Goal: Task Accomplishment & Management: Manage account settings

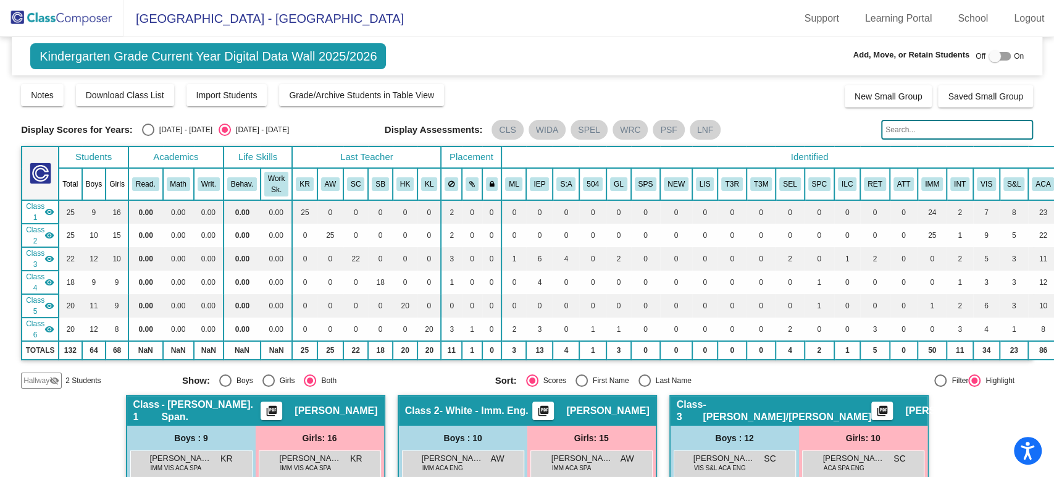
click at [105, 17] on img at bounding box center [61, 18] width 123 height 36
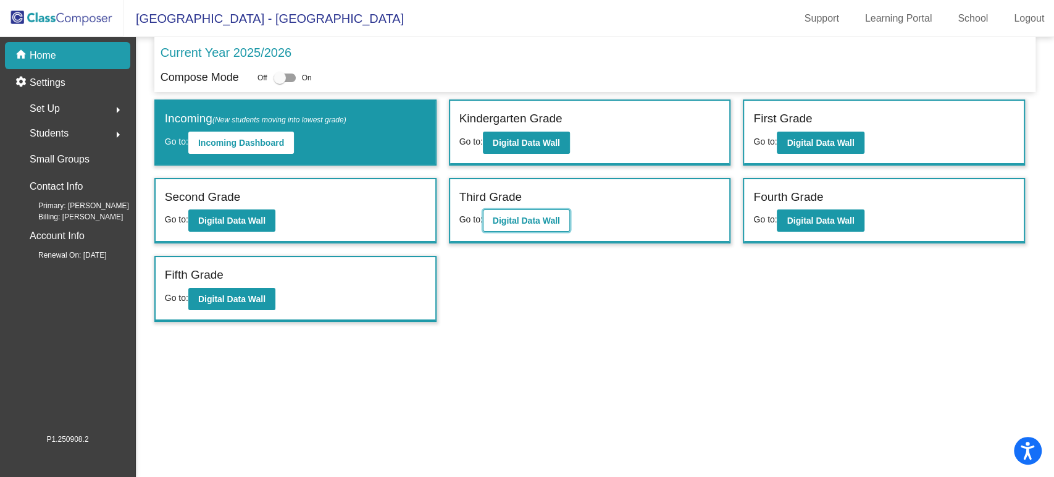
click at [504, 219] on b "Digital Data Wall" at bounding box center [526, 221] width 67 height 10
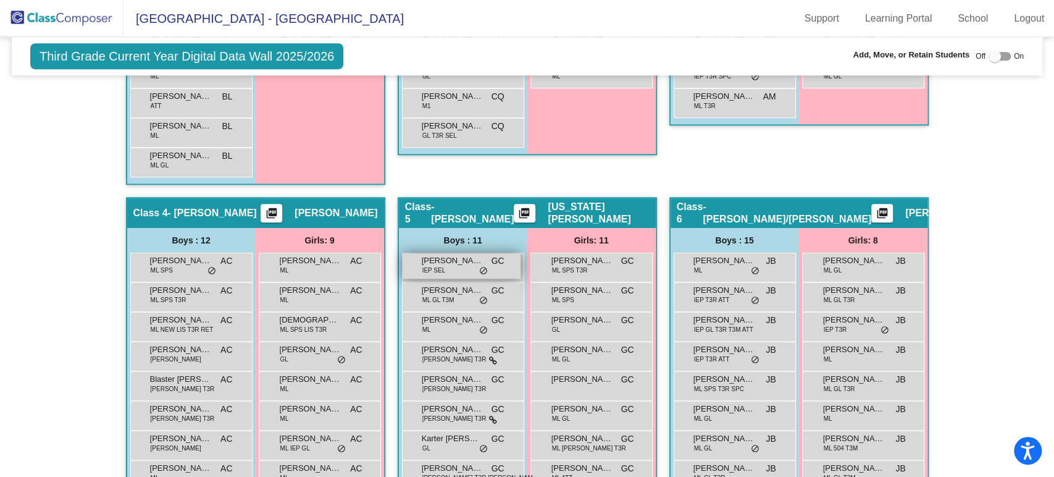
scroll to position [686, 0]
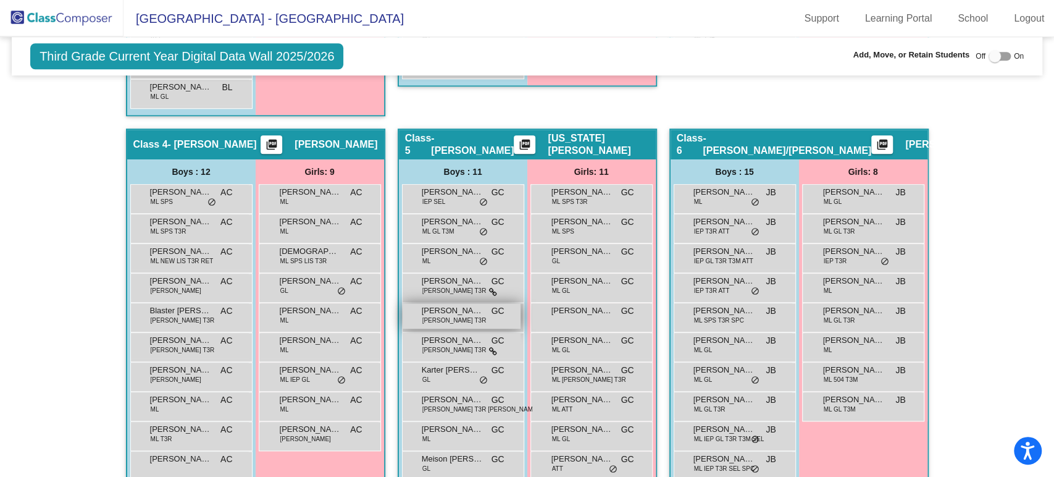
click at [440, 316] on span "[PERSON_NAME] T3R" at bounding box center [454, 320] width 64 height 9
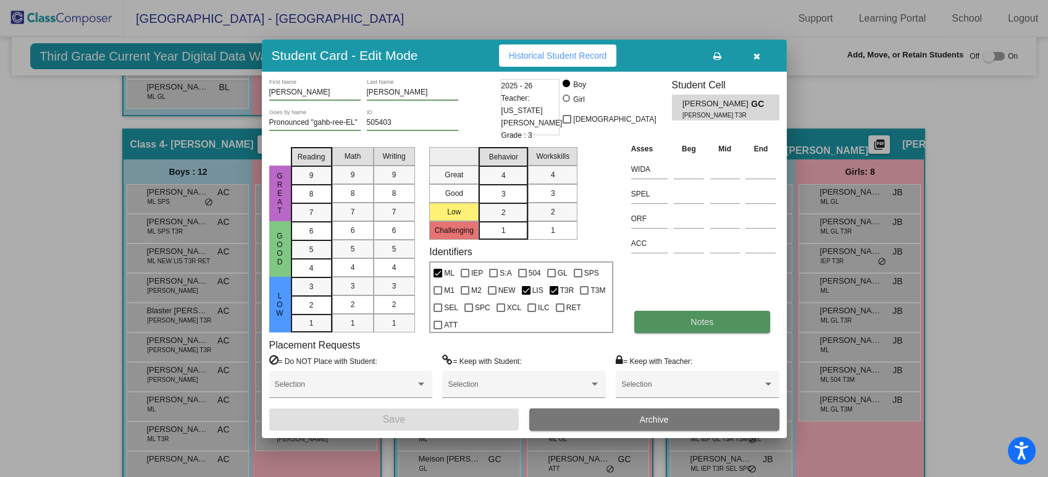
click at [644, 317] on button "Notes" at bounding box center [702, 322] width 136 height 22
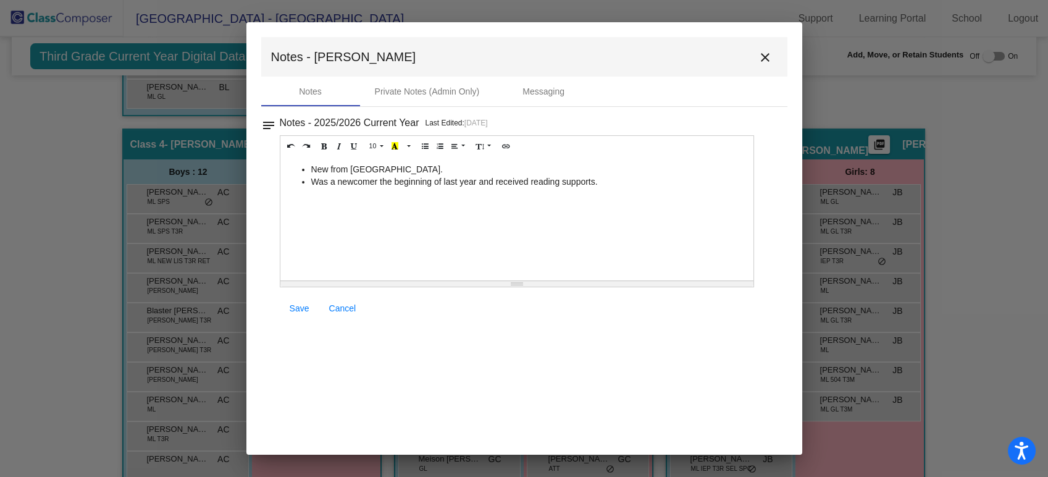
click at [768, 69] on mat-toolbar "Notes - [PERSON_NAME]" at bounding box center [524, 57] width 526 height 40
click at [769, 62] on mat-icon "close" at bounding box center [765, 57] width 15 height 15
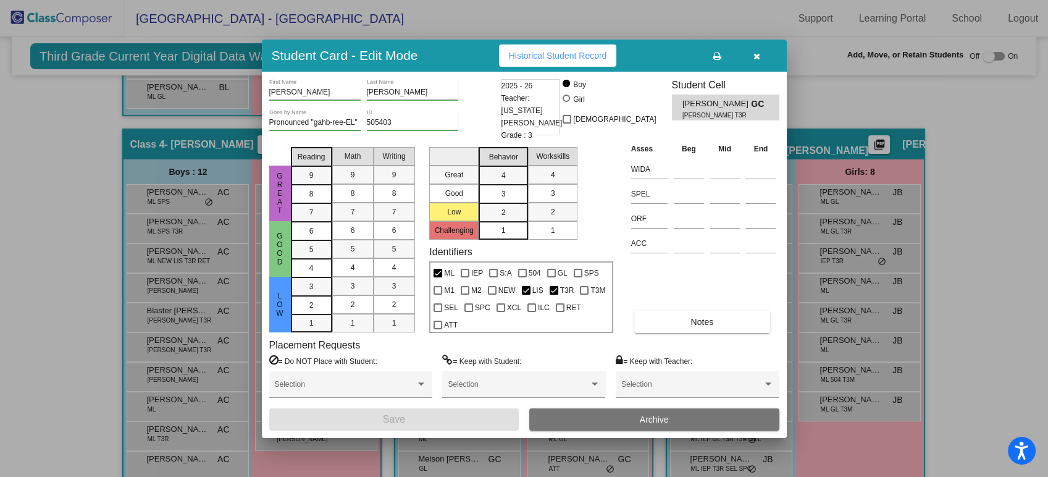
click at [756, 55] on icon "button" at bounding box center [756, 56] width 7 height 9
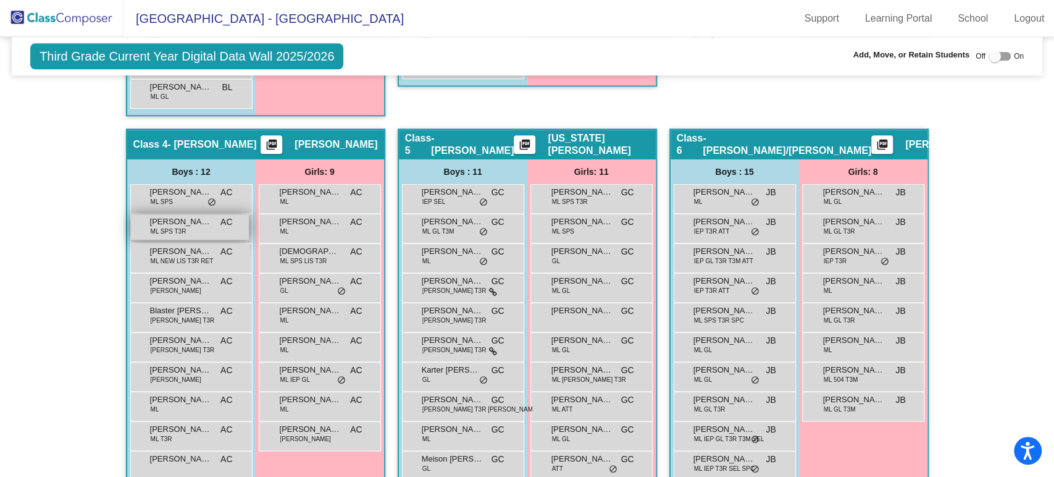
scroll to position [411, 0]
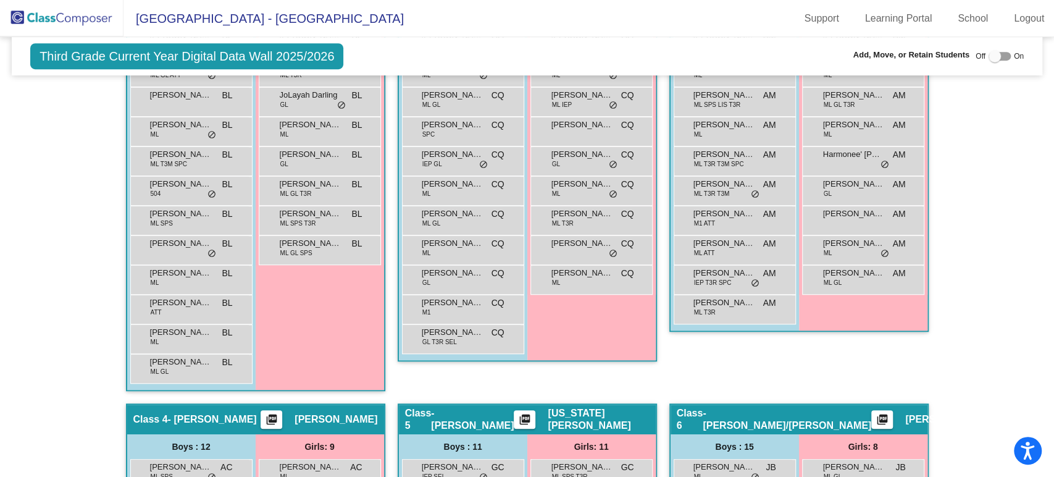
click at [67, 19] on img at bounding box center [61, 18] width 123 height 36
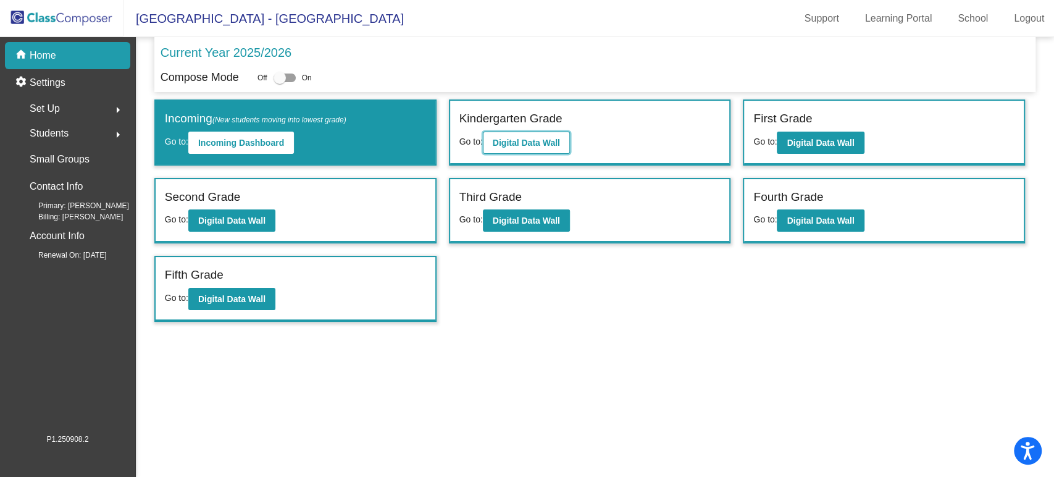
click at [519, 142] on b "Digital Data Wall" at bounding box center [526, 143] width 67 height 10
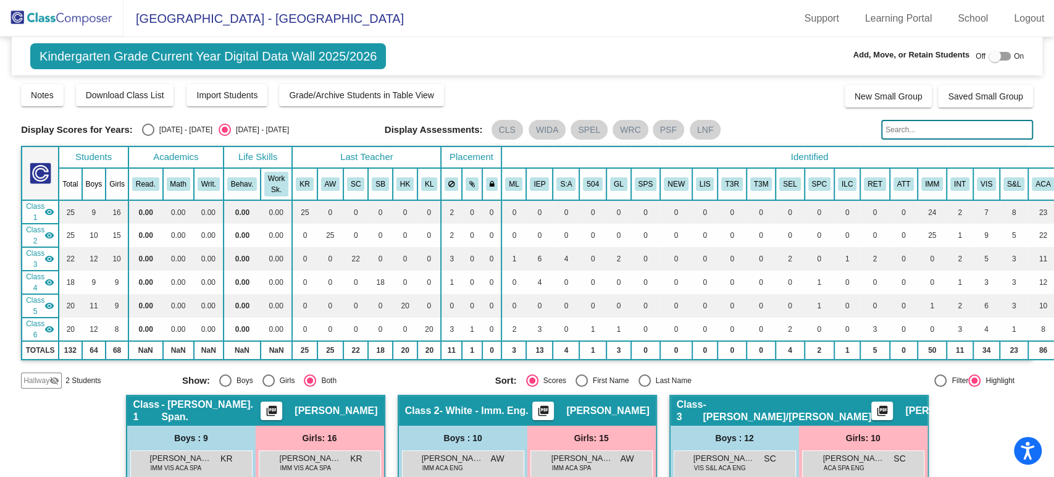
click at [994, 57] on div at bounding box center [995, 56] width 12 height 12
checkbox input "true"
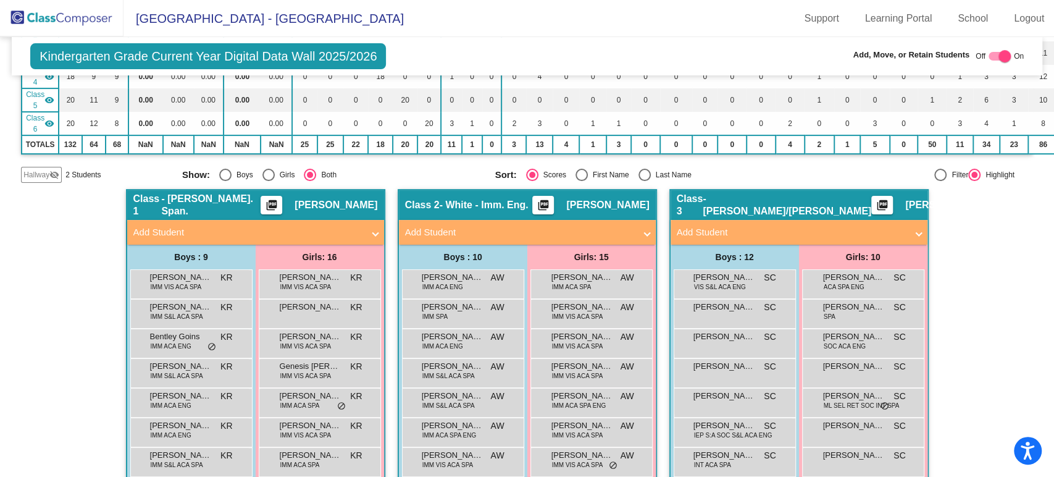
scroll to position [69, 0]
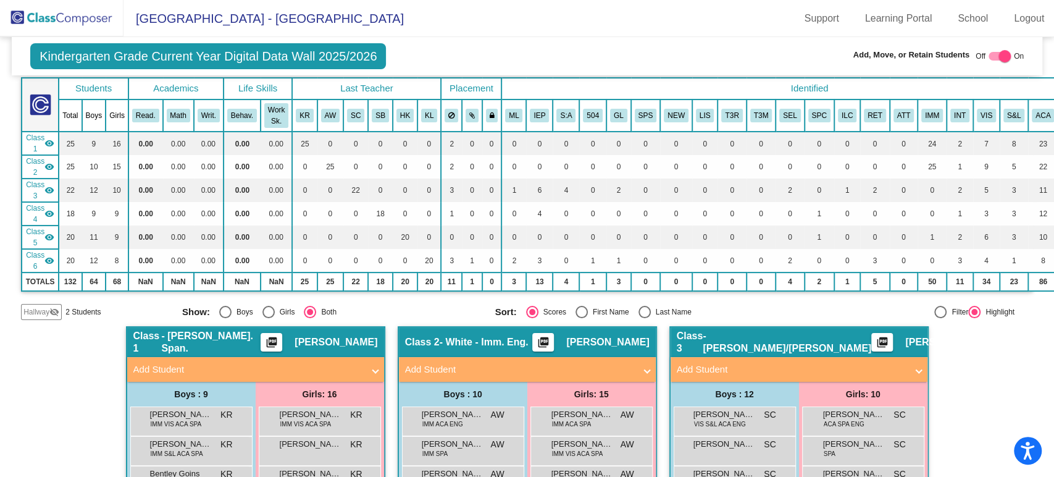
click at [40, 309] on span "Hallway" at bounding box center [36, 311] width 26 height 11
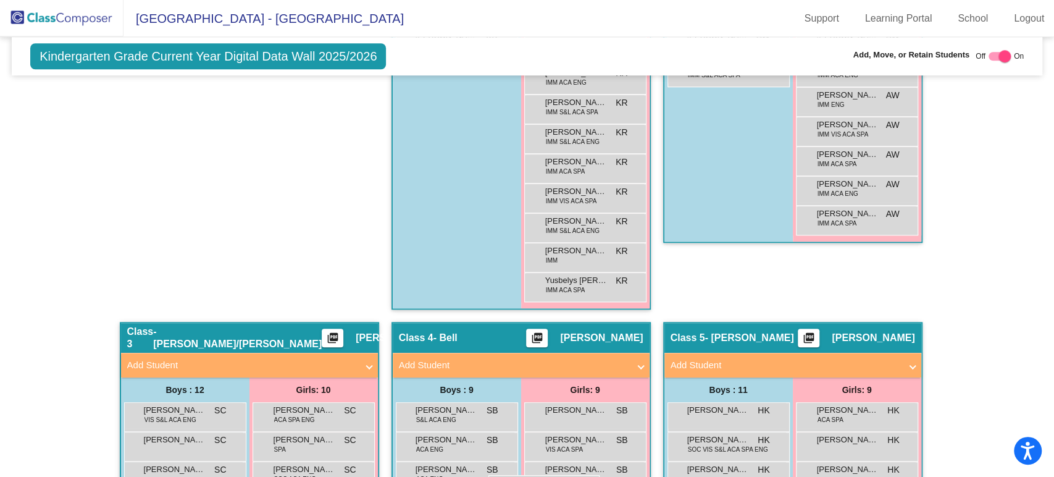
scroll to position [691, 0]
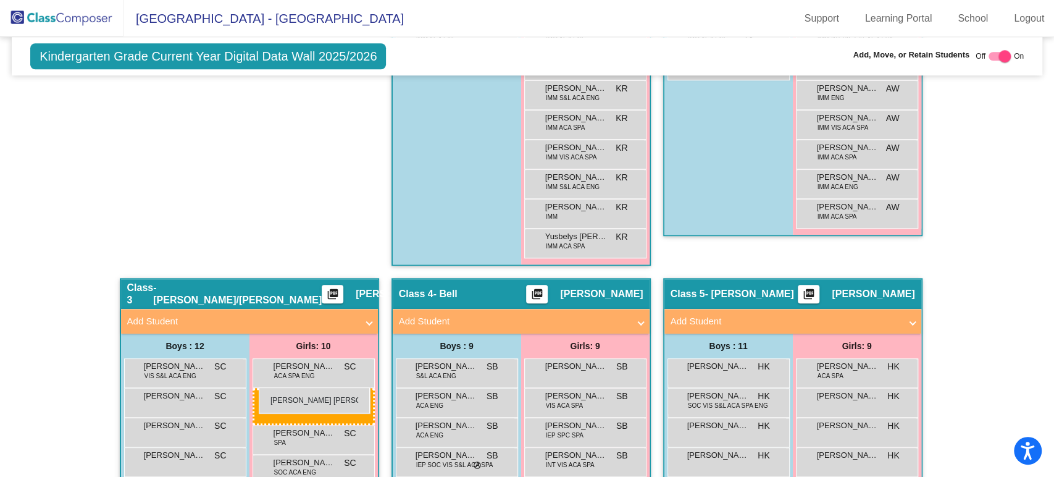
drag, startPoint x: 284, startPoint y: 290, endPoint x: 259, endPoint y: 387, distance: 100.8
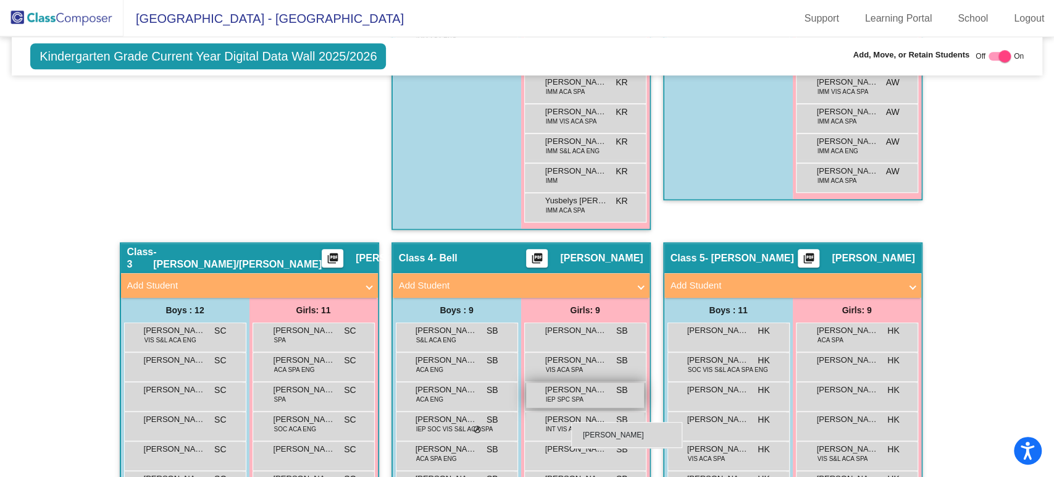
scroll to position [736, 0]
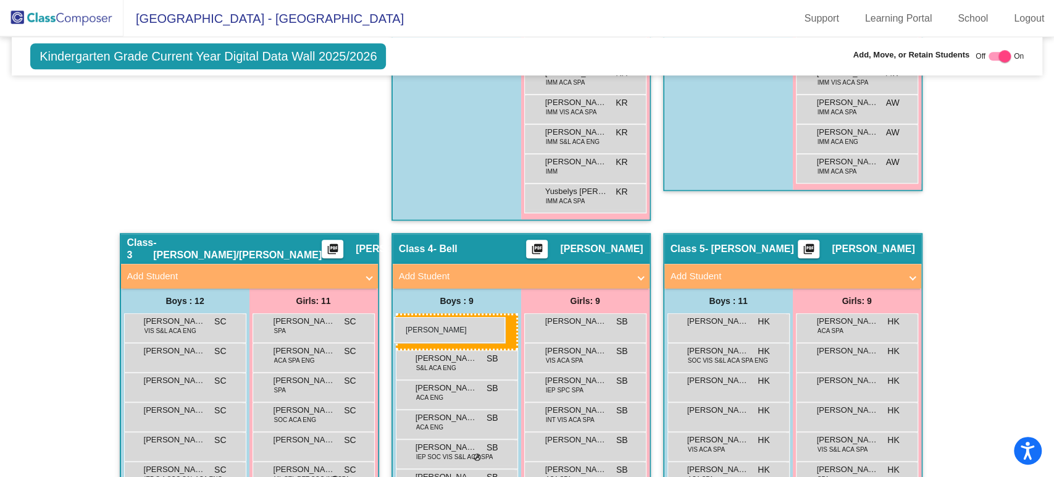
drag, startPoint x: 184, startPoint y: 204, endPoint x: 394, endPoint y: 316, distance: 238.1
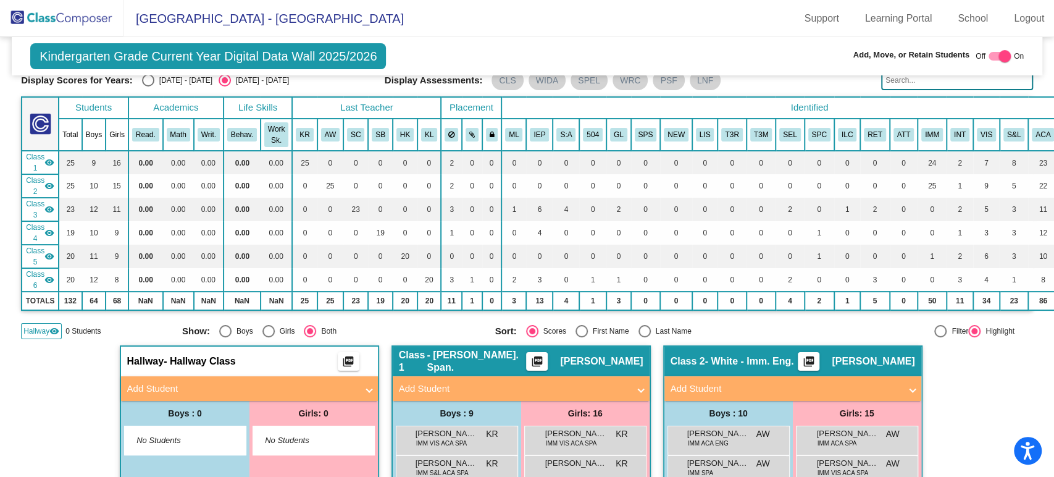
scroll to position [0, 0]
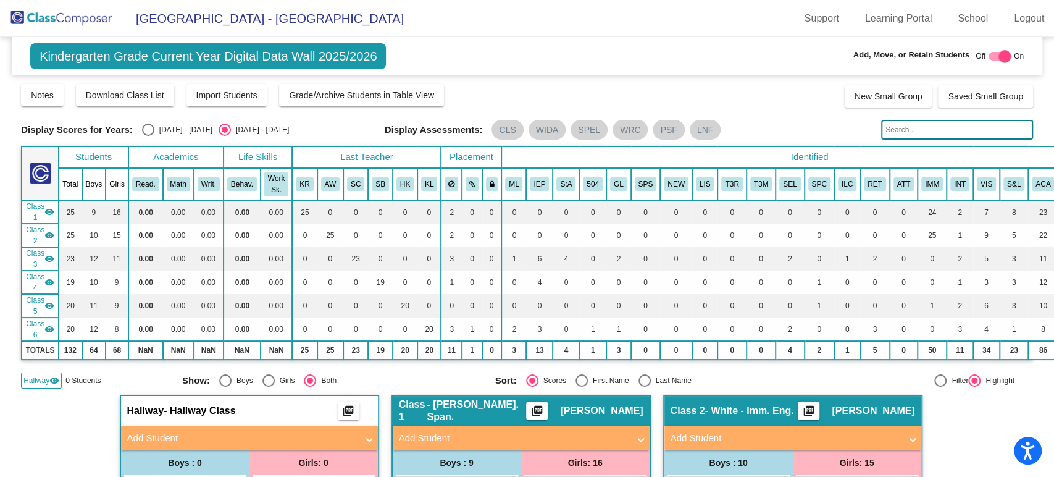
click at [91, 9] on img at bounding box center [61, 18] width 123 height 36
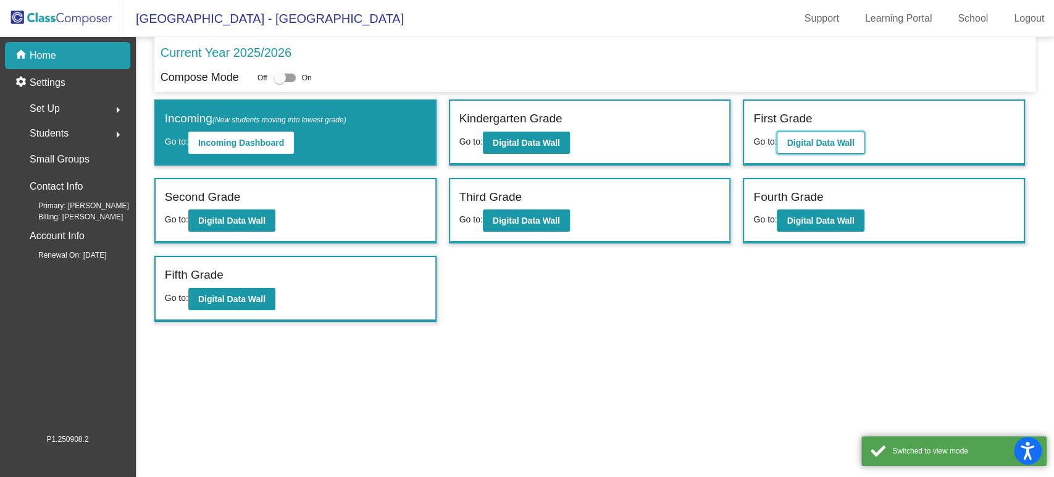
click at [790, 148] on button "Digital Data Wall" at bounding box center [820, 143] width 87 height 22
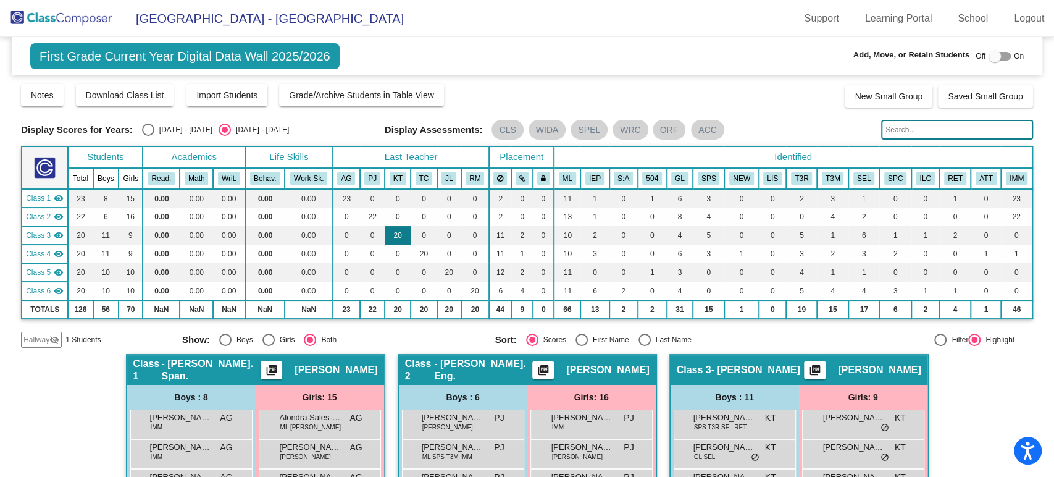
scroll to position [137, 0]
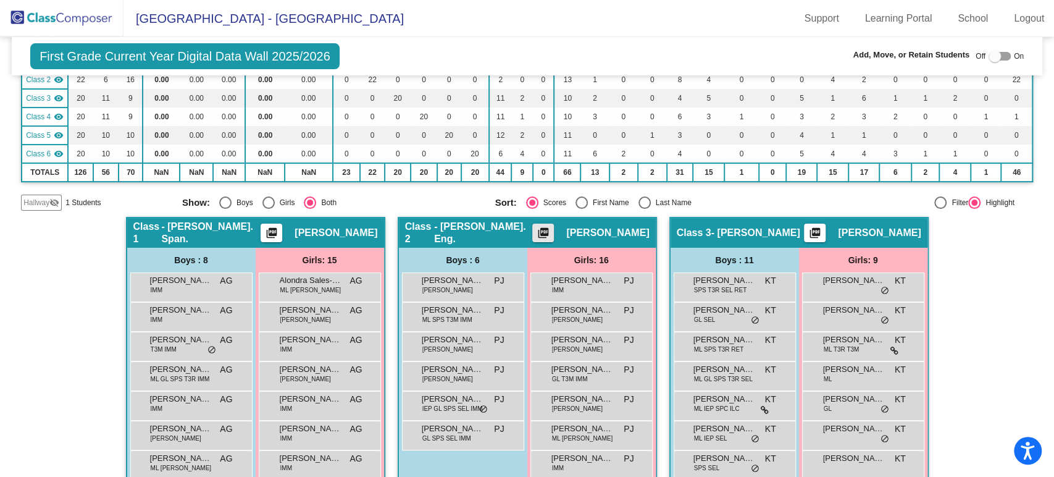
click at [551, 236] on mat-icon "picture_as_pdf" at bounding box center [543, 235] width 15 height 17
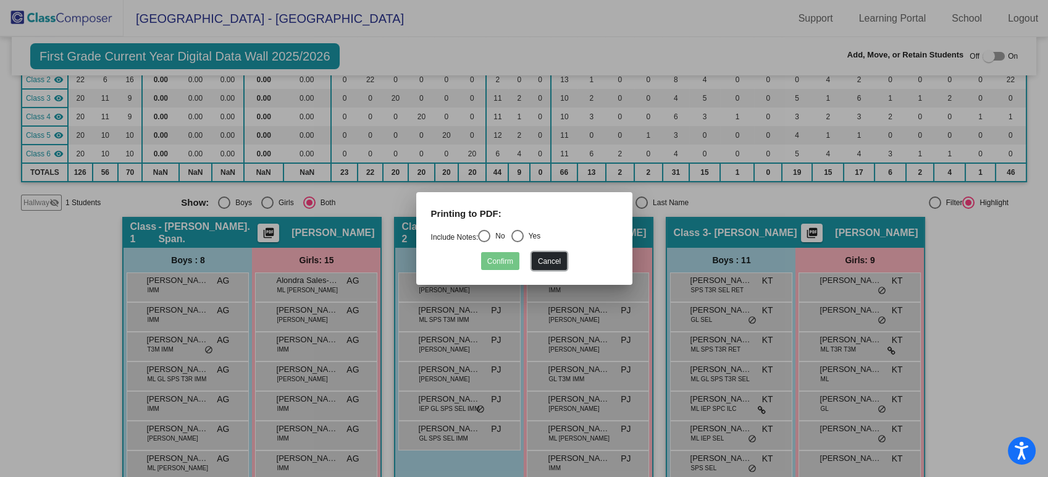
click at [545, 261] on button "Cancel" at bounding box center [549, 261] width 35 height 18
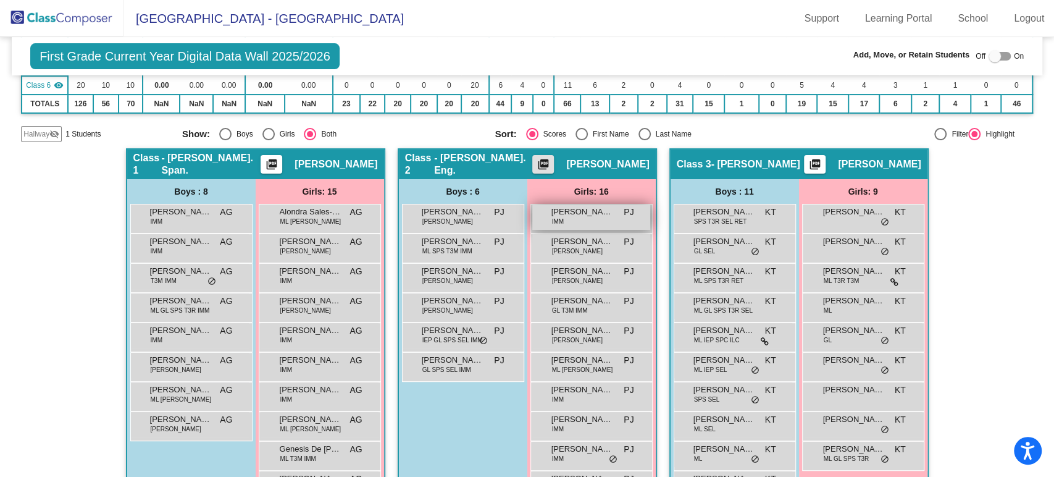
scroll to position [0, 0]
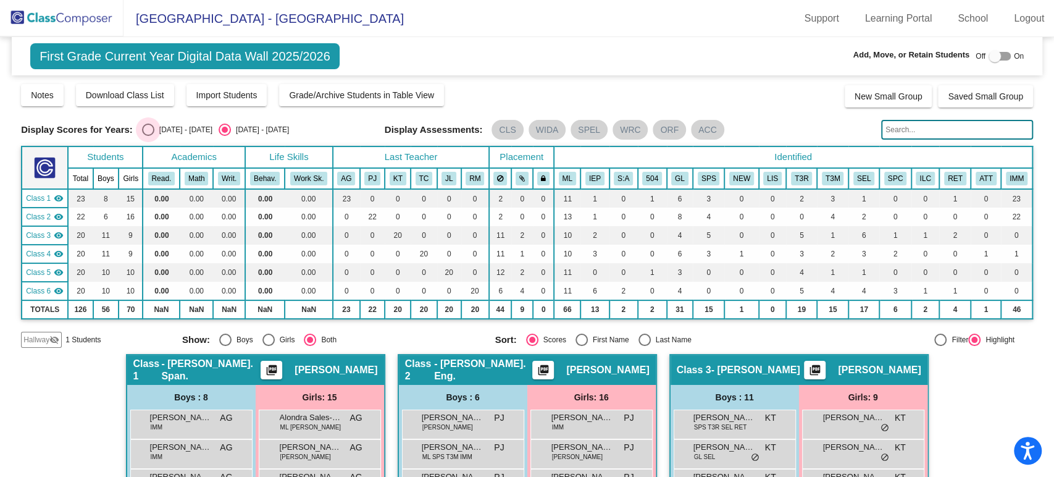
click at [154, 132] on div "[DATE] - [DATE]" at bounding box center [183, 129] width 58 height 11
click at [148, 136] on input "[DATE] - [DATE]" at bounding box center [148, 136] width 1 height 1
radio input "true"
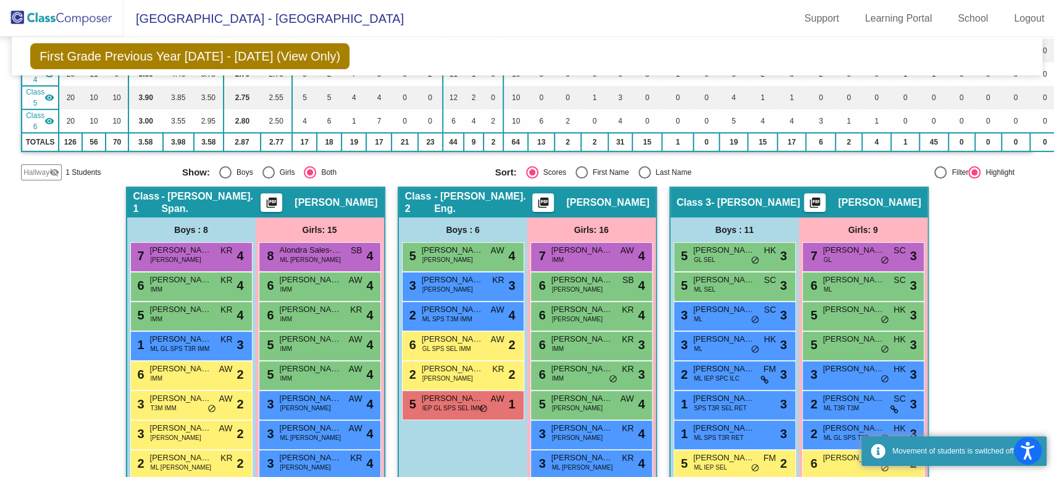
scroll to position [343, 0]
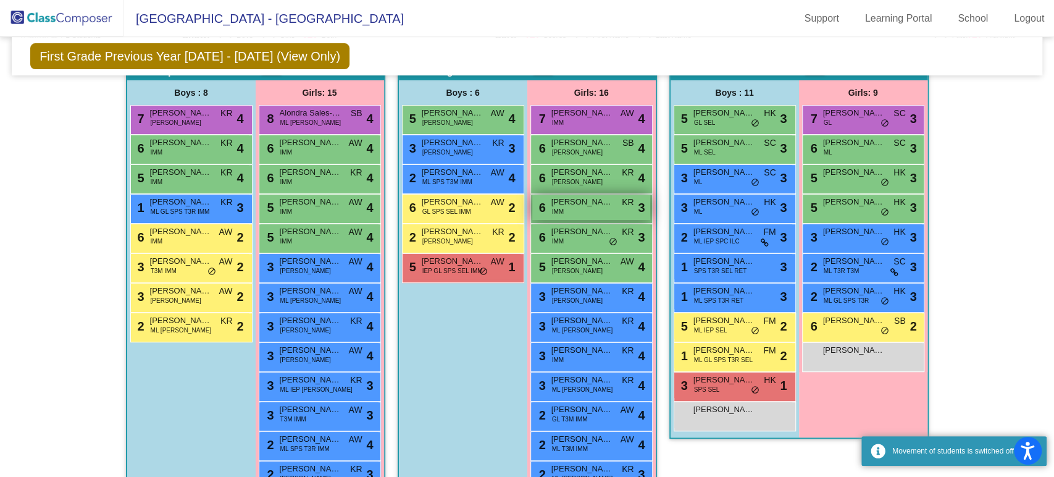
click at [588, 206] on div "6 [PERSON_NAME] [PERSON_NAME] lock do_not_disturb_alt 3" at bounding box center [591, 207] width 118 height 25
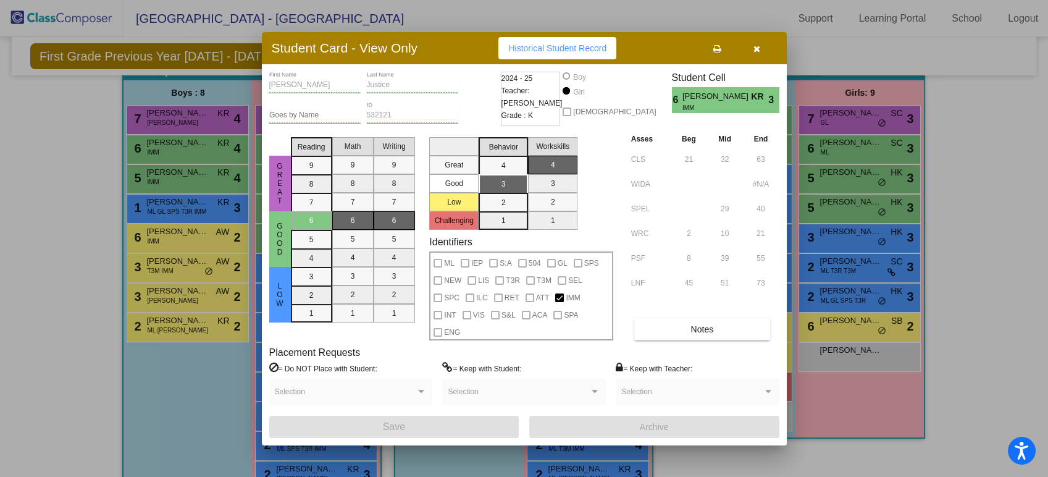
click at [745, 49] on button "button" at bounding box center [757, 48] width 40 height 22
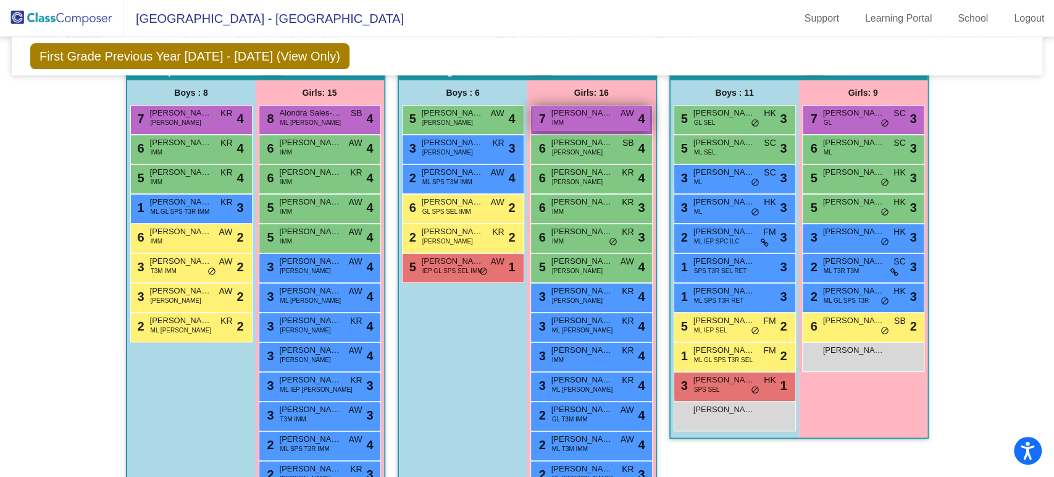
scroll to position [69, 0]
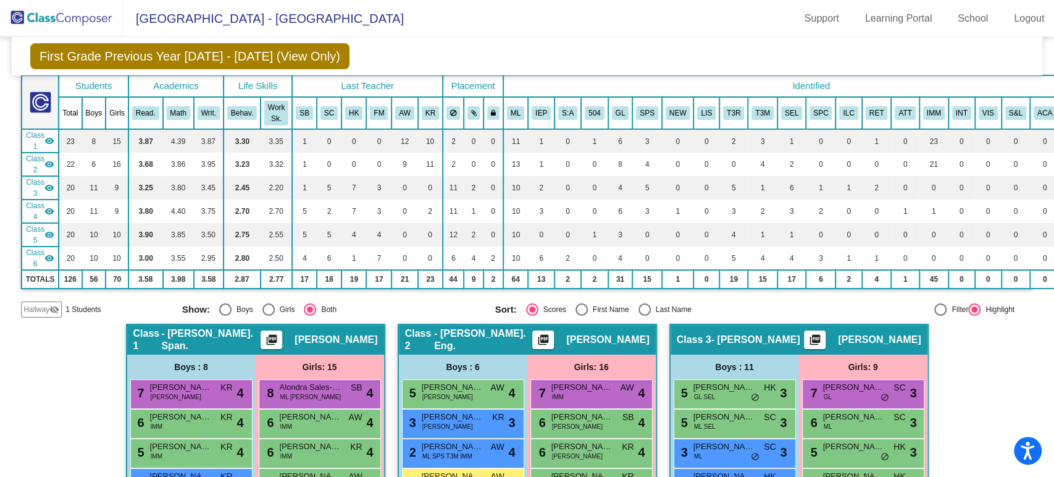
click at [551, 335] on mat-icon "picture_as_pdf" at bounding box center [543, 341] width 15 height 17
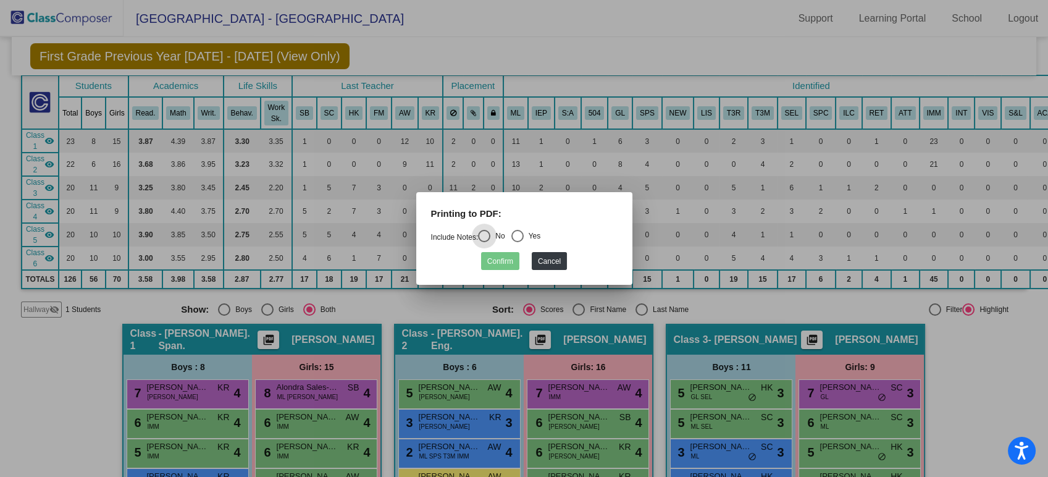
click at [522, 243] on mat-radio-button "Yes" at bounding box center [526, 238] width 30 height 16
click at [516, 230] on div "Include Notes: No Yes" at bounding box center [524, 238] width 205 height 16
click at [520, 236] on div "Select an option" at bounding box center [517, 236] width 12 height 12
click at [517, 242] on input "Yes" at bounding box center [517, 242] width 1 height 1
radio input "true"
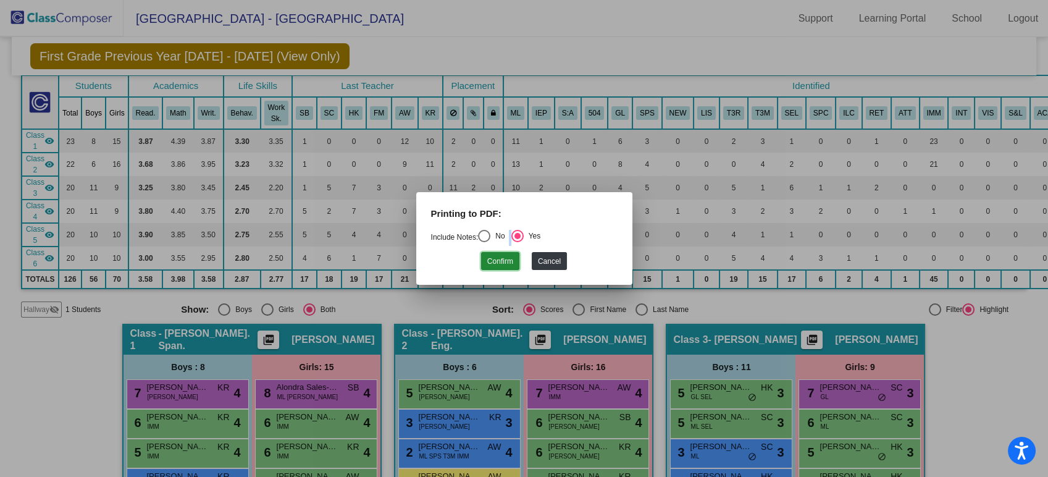
click at [510, 259] on button "Confirm" at bounding box center [500, 261] width 38 height 18
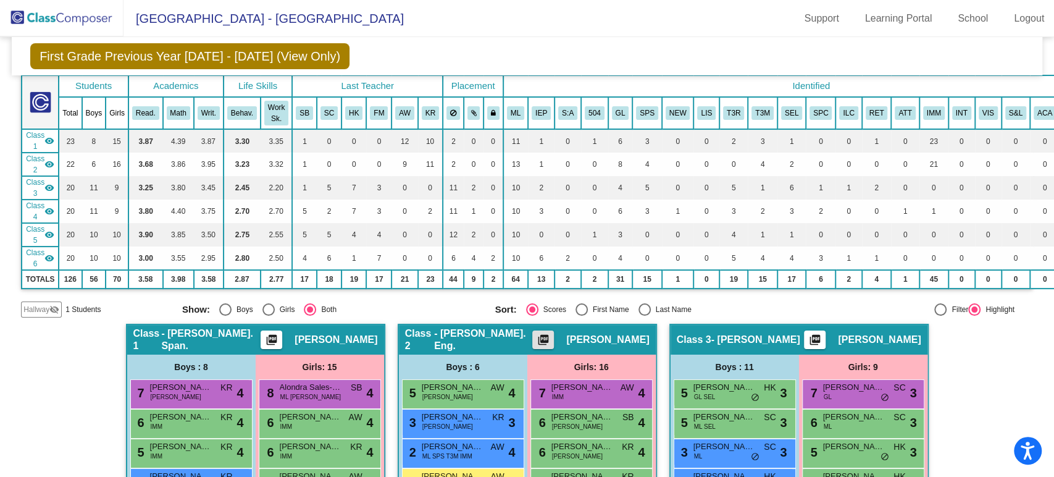
click at [81, 22] on img at bounding box center [61, 18] width 123 height 36
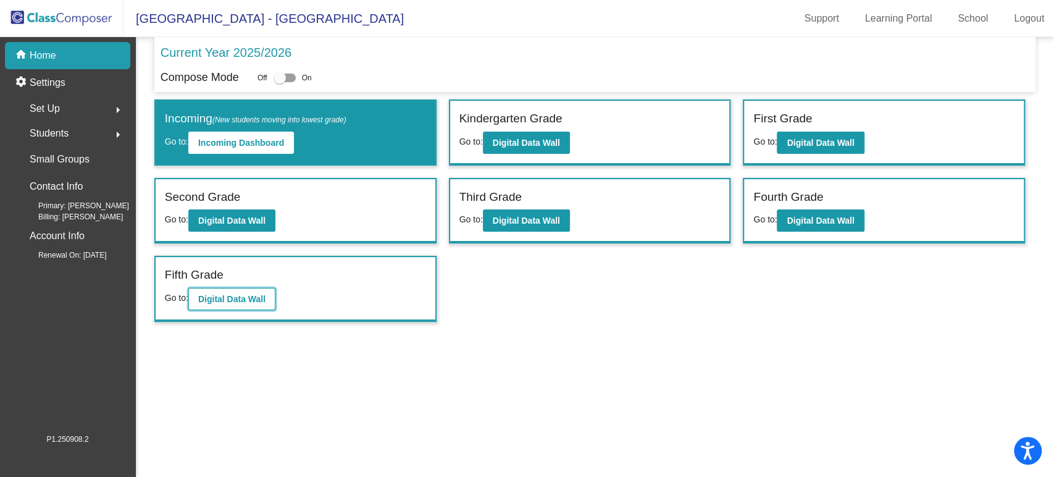
click at [240, 295] on b "Digital Data Wall" at bounding box center [231, 299] width 67 height 10
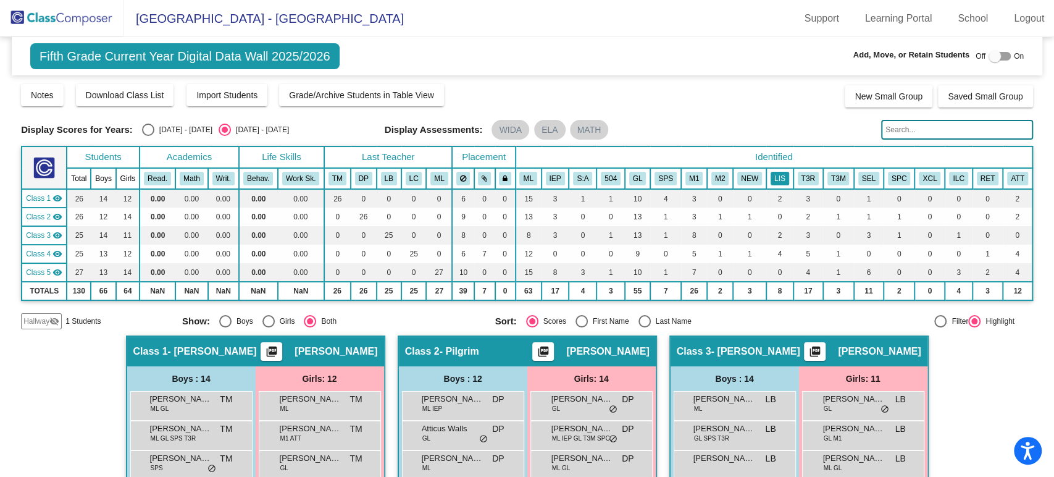
click at [780, 176] on button "LIS" at bounding box center [780, 179] width 19 height 14
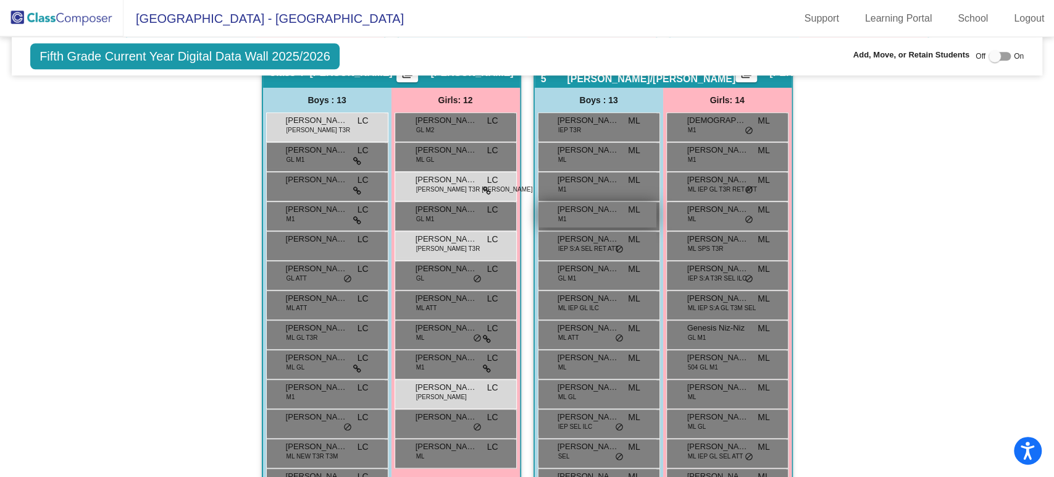
scroll to position [837, 0]
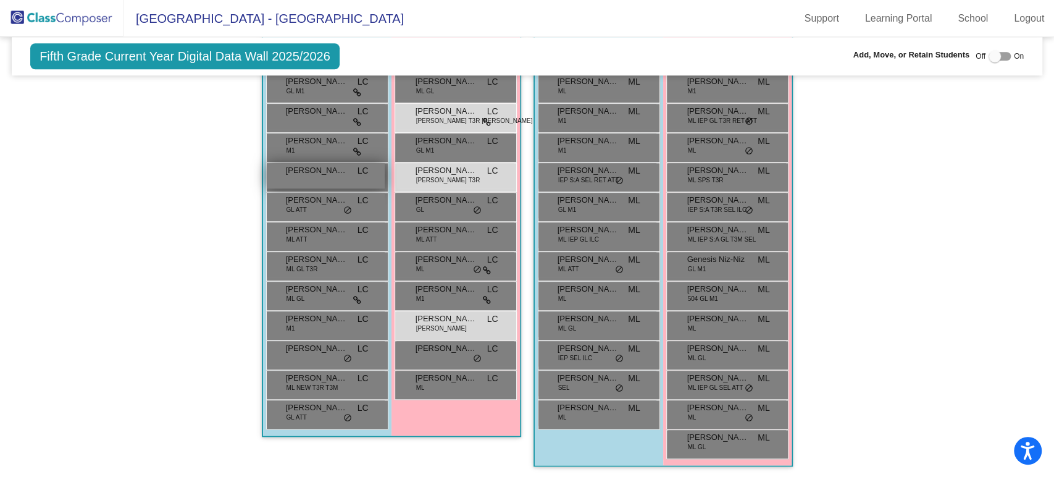
click at [322, 172] on span "[PERSON_NAME]" at bounding box center [317, 170] width 62 height 12
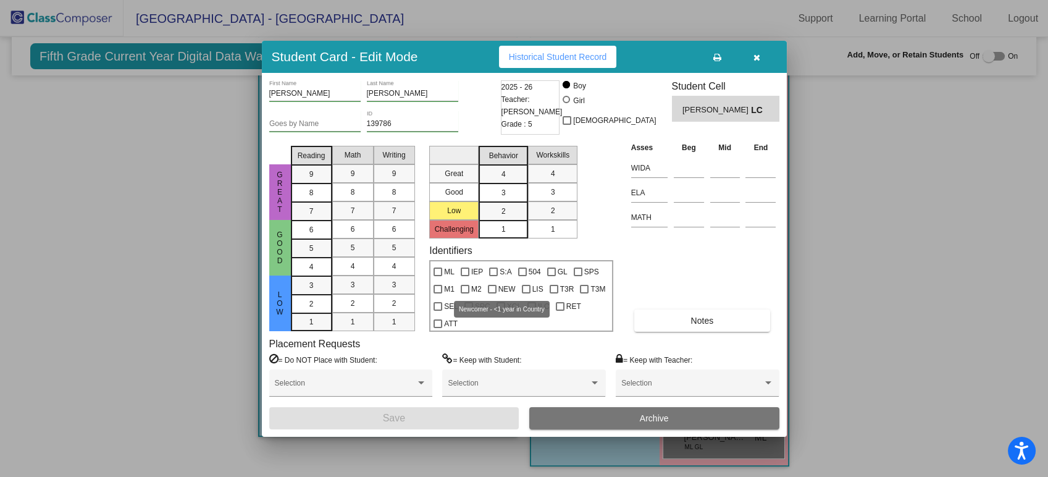
click at [503, 288] on span "NEW" at bounding box center [506, 289] width 17 height 15
click at [492, 293] on input "NEW" at bounding box center [492, 293] width 1 height 1
checkbox input "true"
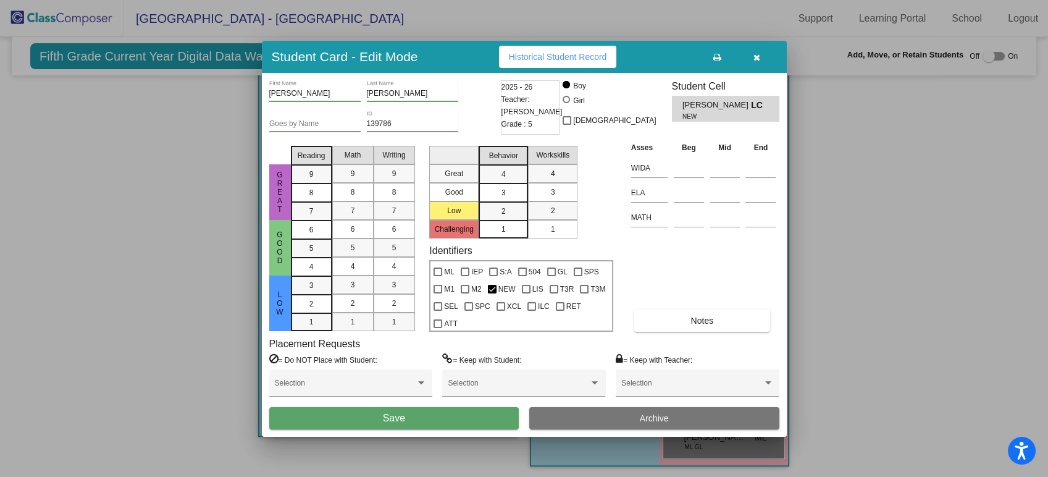
click at [437, 415] on button "Save" at bounding box center [394, 418] width 250 height 22
